Goal: Use online tool/utility: Use online tool/utility

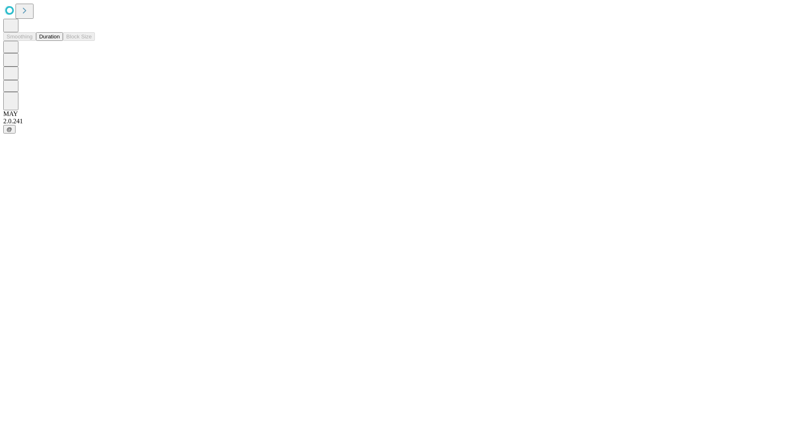
click at [60, 41] on button "Duration" at bounding box center [49, 36] width 27 height 9
click at [92, 190] on input "text" at bounding box center [63, 194] width 58 height 8
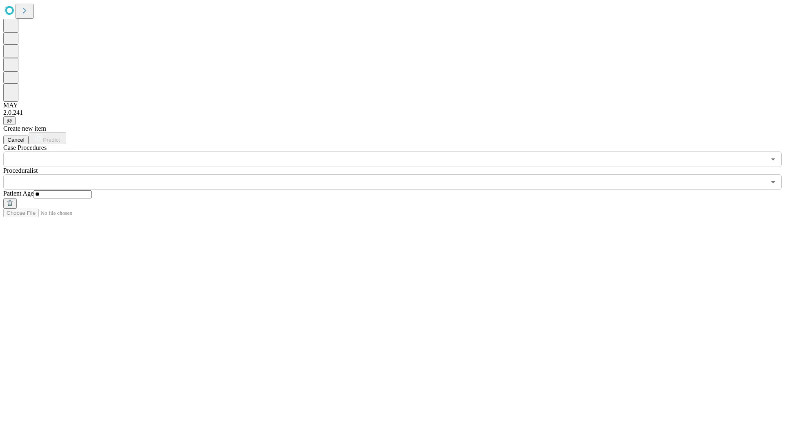
type input "**"
click at [398, 174] on input "text" at bounding box center [384, 182] width 762 height 16
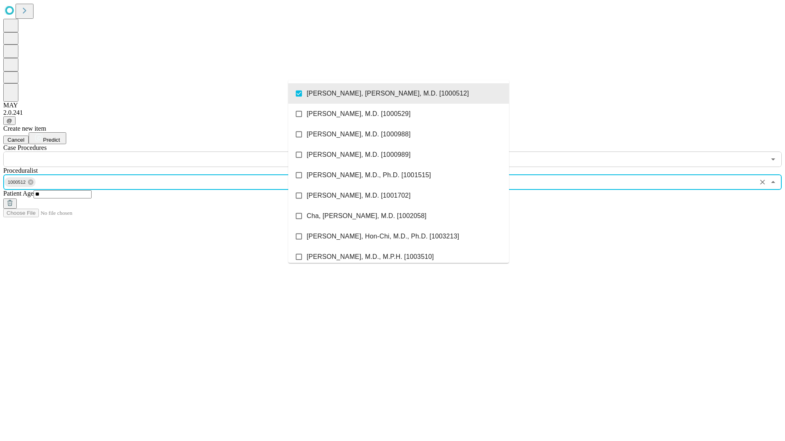
click at [172, 152] on input "text" at bounding box center [384, 160] width 762 height 16
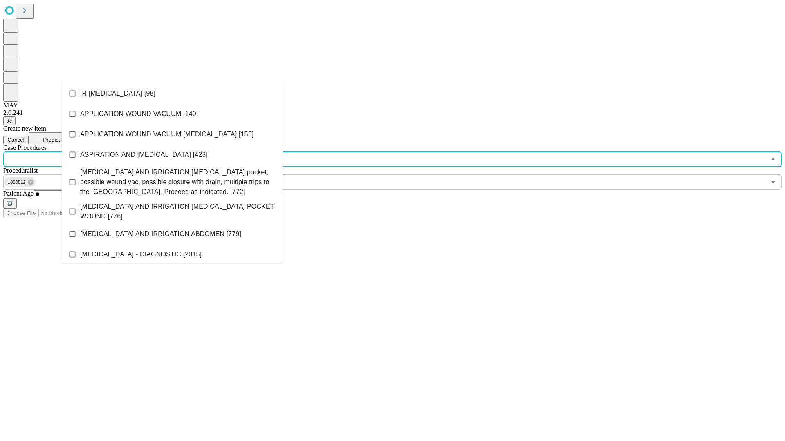
click at [172, 94] on li "IR [MEDICAL_DATA] [98]" at bounding box center [172, 93] width 221 height 20
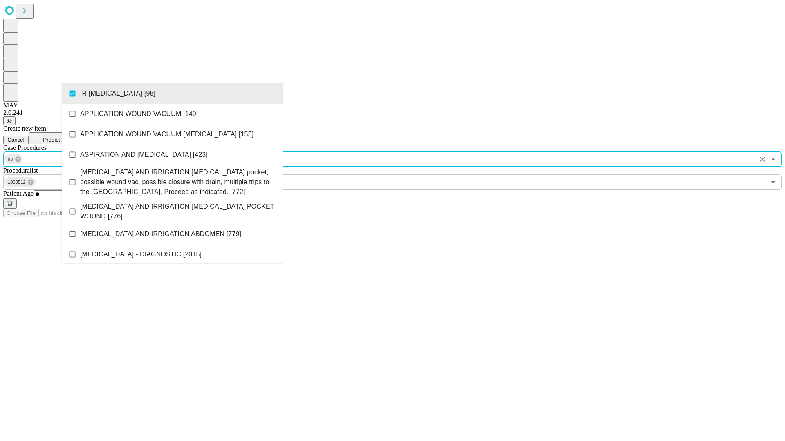
click at [60, 137] on span "Predict" at bounding box center [51, 140] width 17 height 6
